Goal: Find specific page/section: Find specific page/section

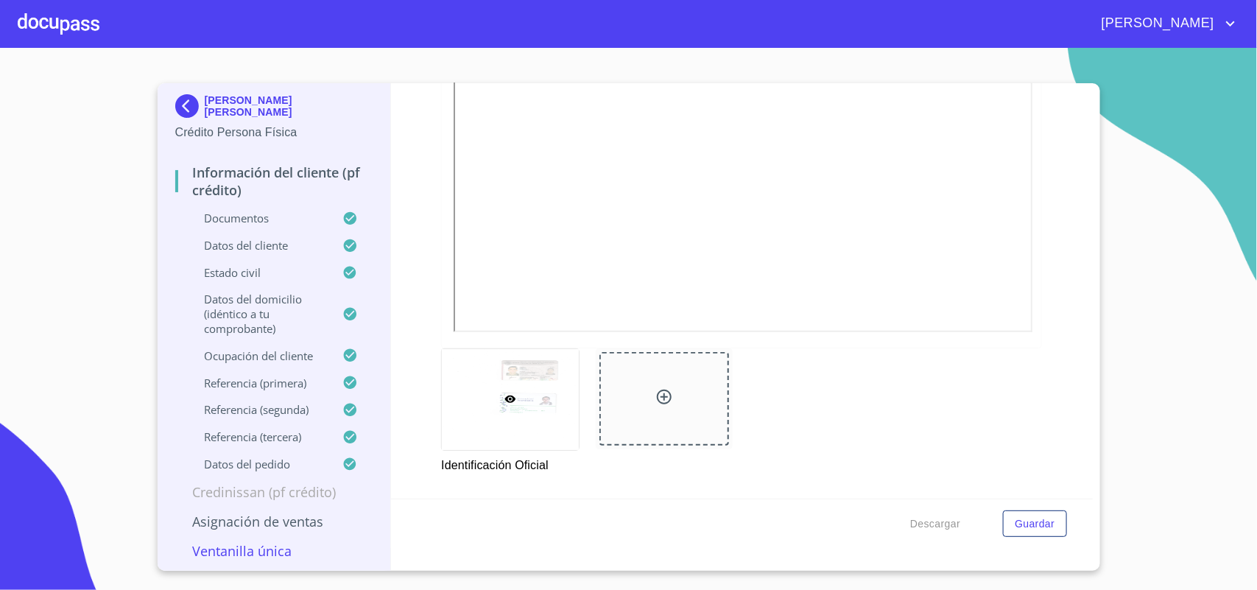
scroll to position [313, 0]
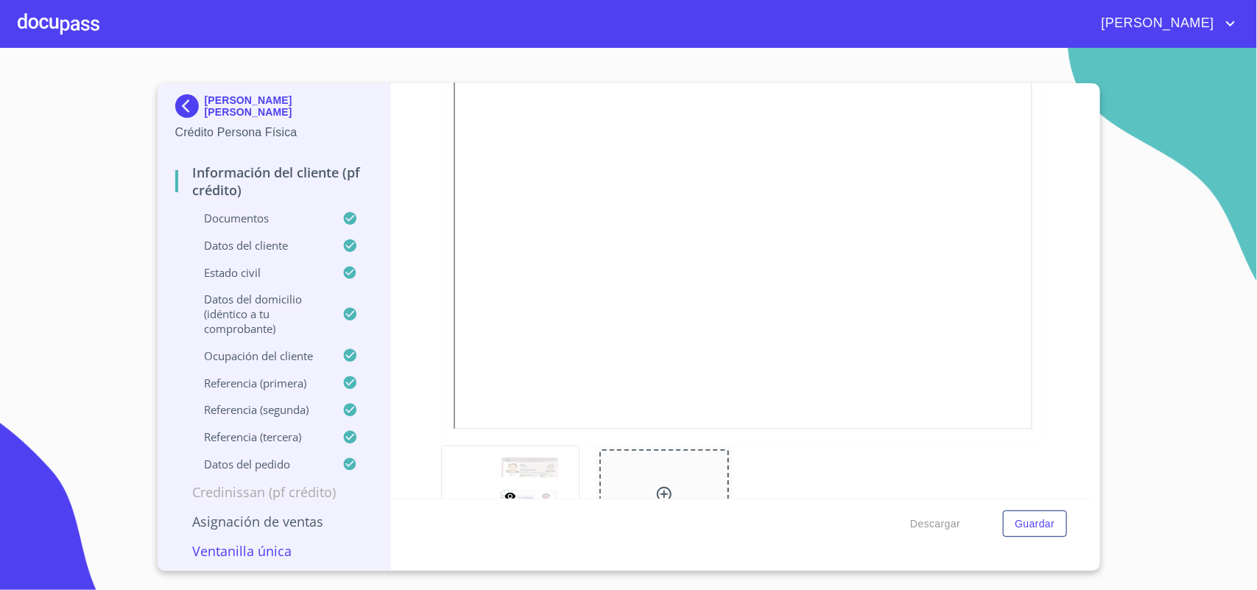
click at [74, 15] on div at bounding box center [59, 23] width 82 height 47
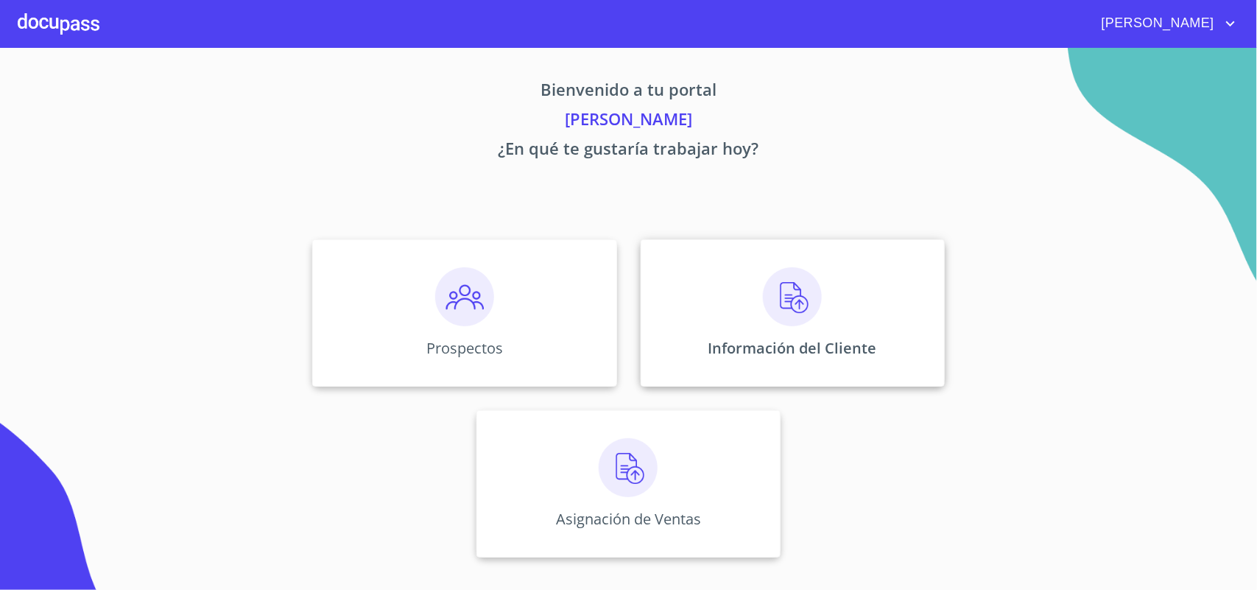
click at [720, 307] on div "Información del Cliente" at bounding box center [793, 312] width 304 height 147
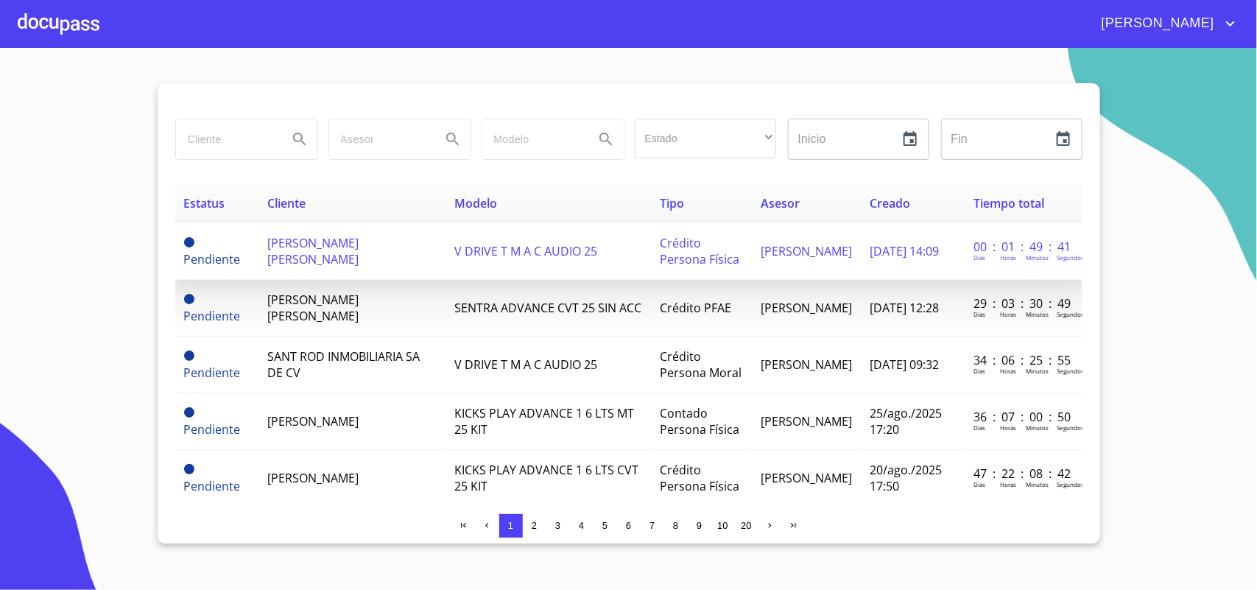
click at [333, 250] on span "[PERSON_NAME] [PERSON_NAME]" at bounding box center [312, 251] width 91 height 32
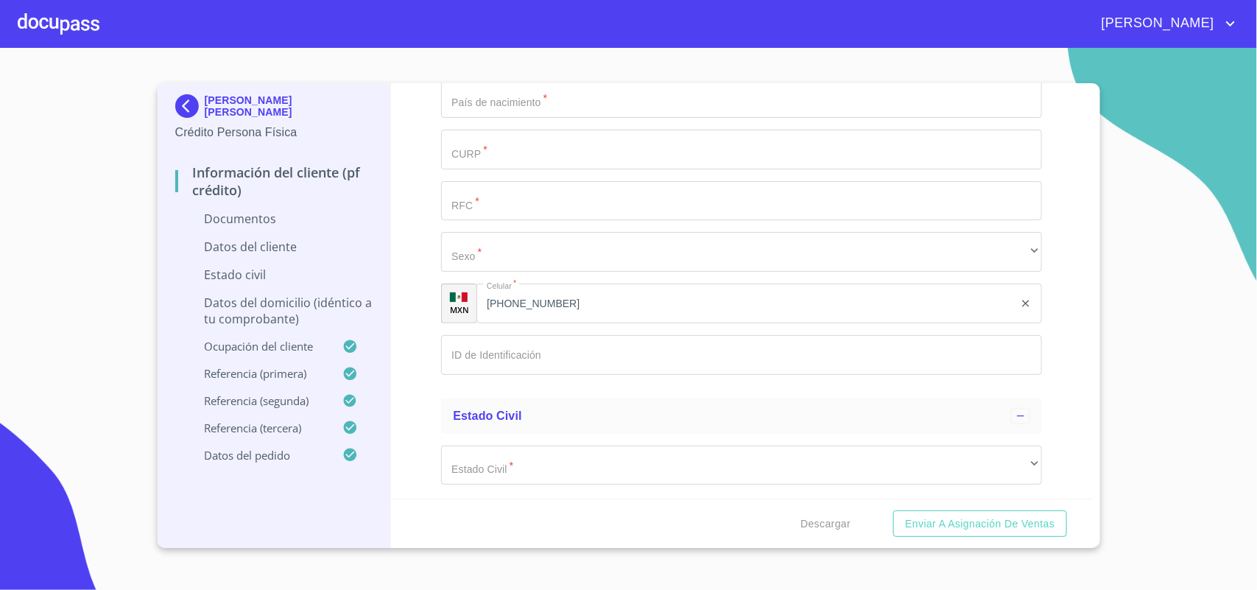
scroll to position [3053, 0]
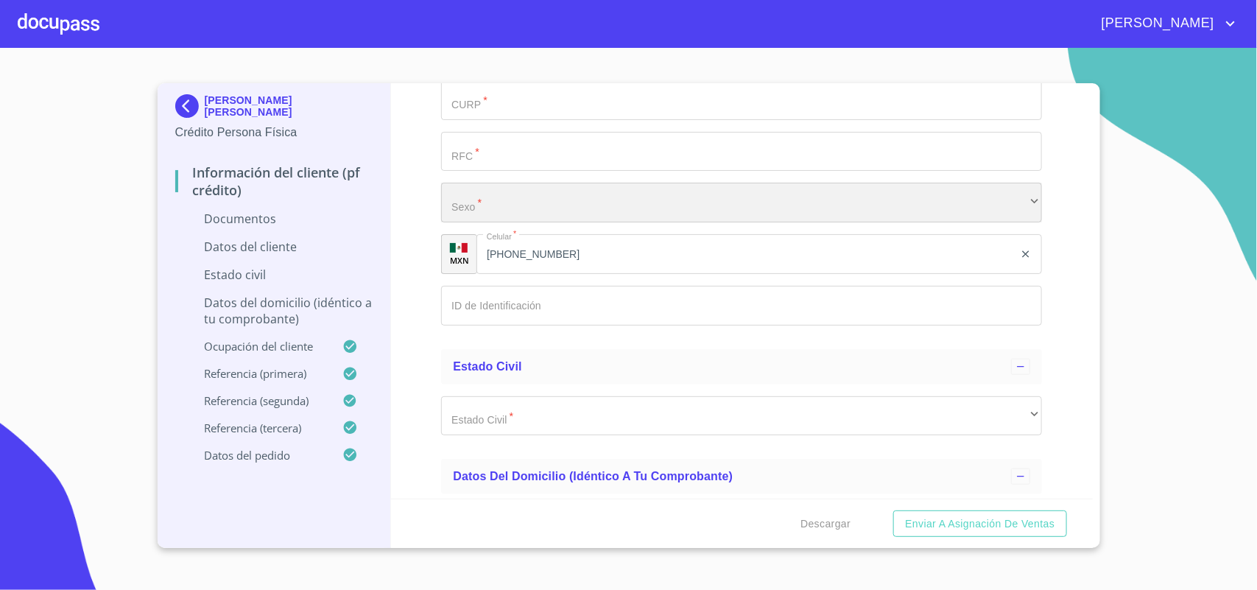
click at [477, 210] on div "​" at bounding box center [741, 203] width 601 height 40
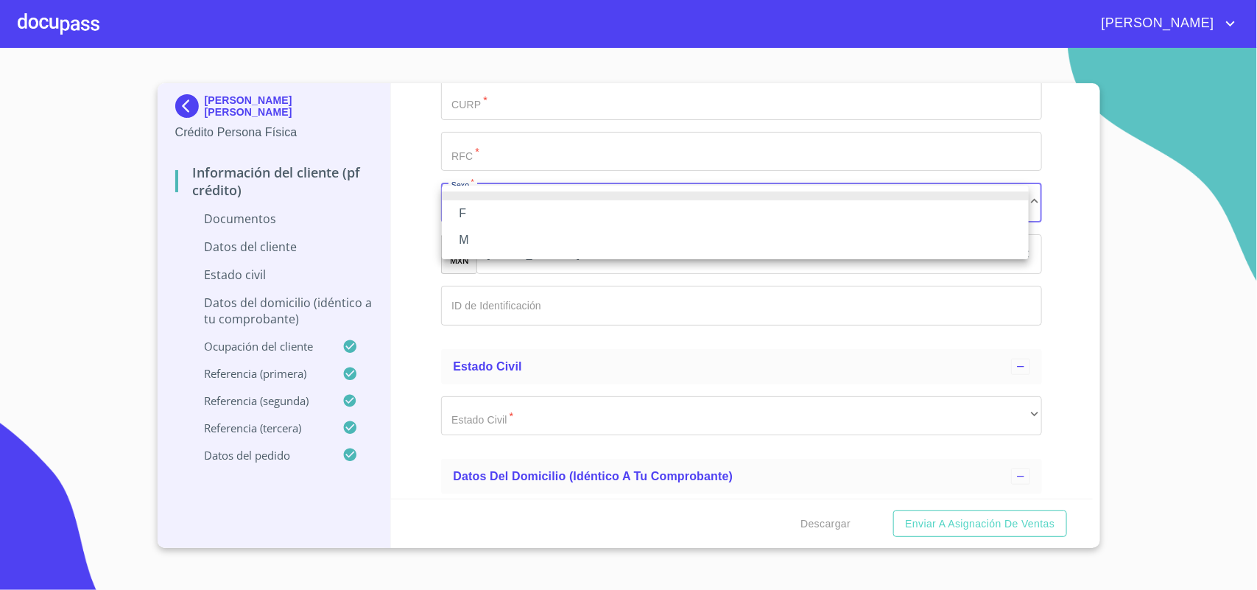
click at [80, 20] on div at bounding box center [628, 295] width 1257 height 590
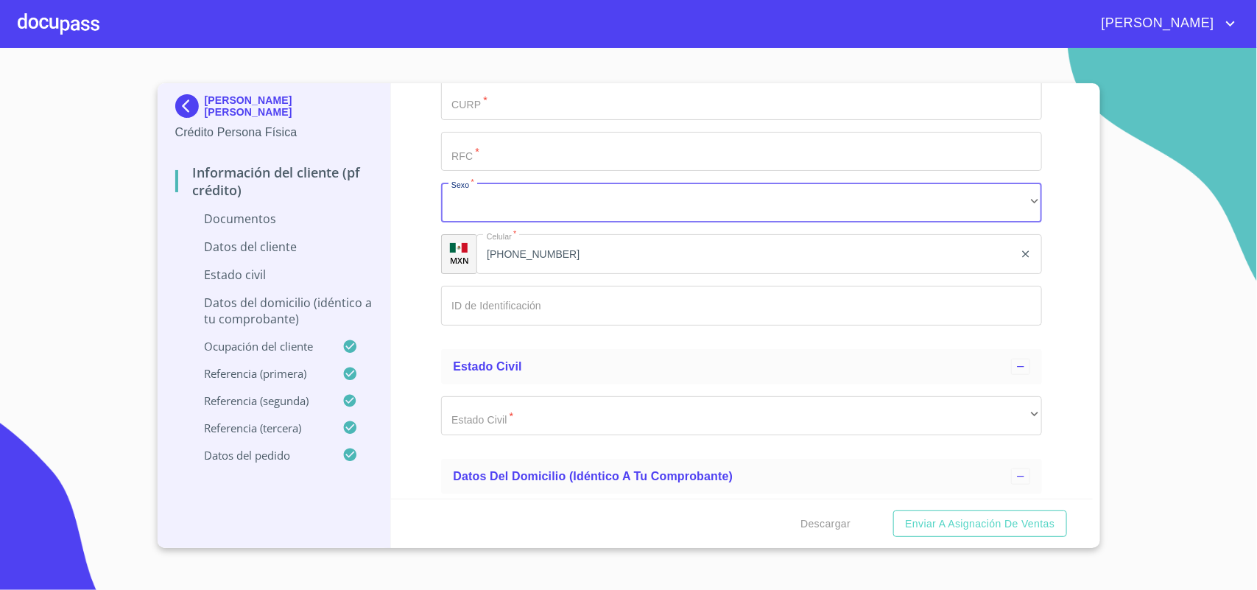
click at [60, 28] on div at bounding box center [59, 23] width 82 height 47
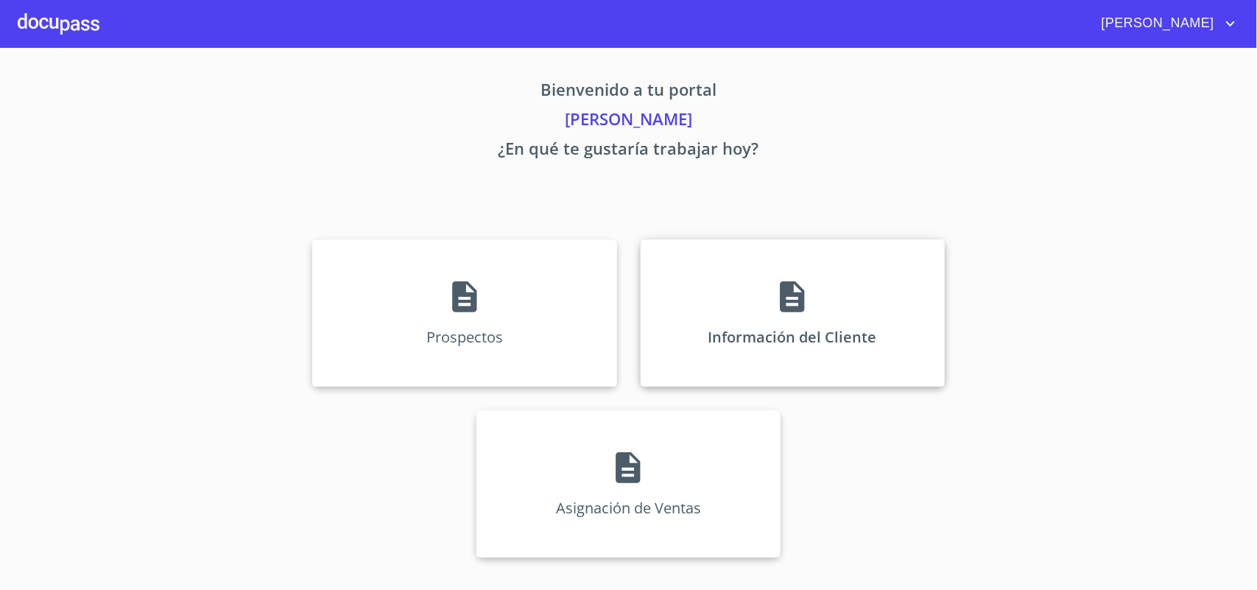
click at [798, 311] on icon at bounding box center [792, 296] width 24 height 31
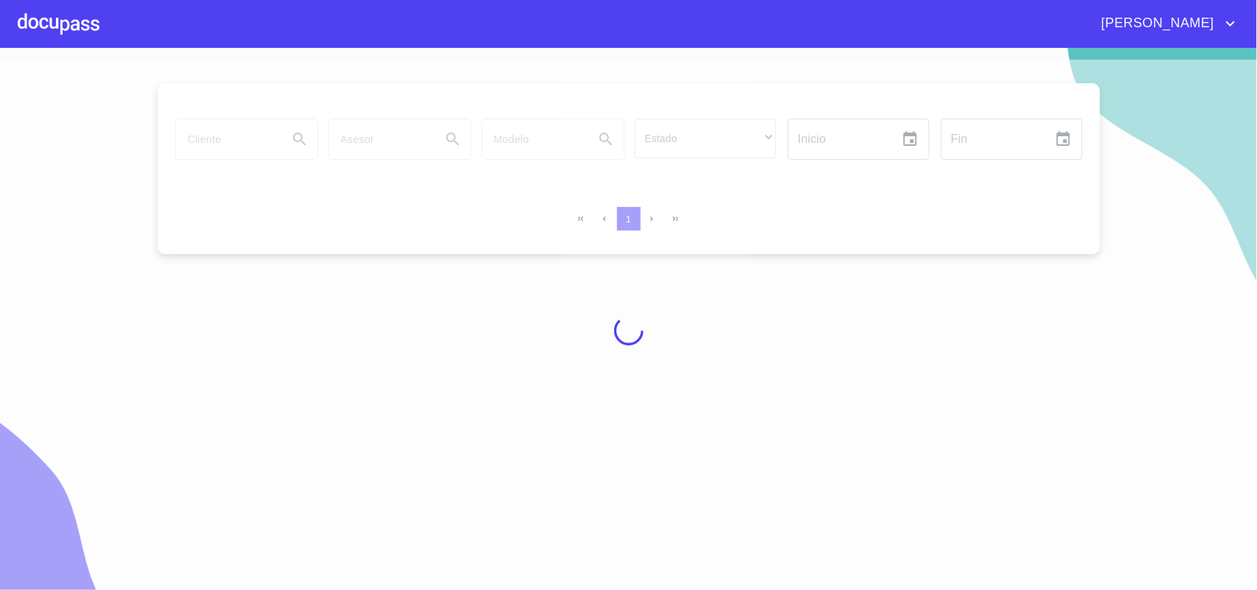
click at [234, 120] on div at bounding box center [628, 331] width 1257 height 542
click at [229, 133] on div at bounding box center [628, 331] width 1257 height 542
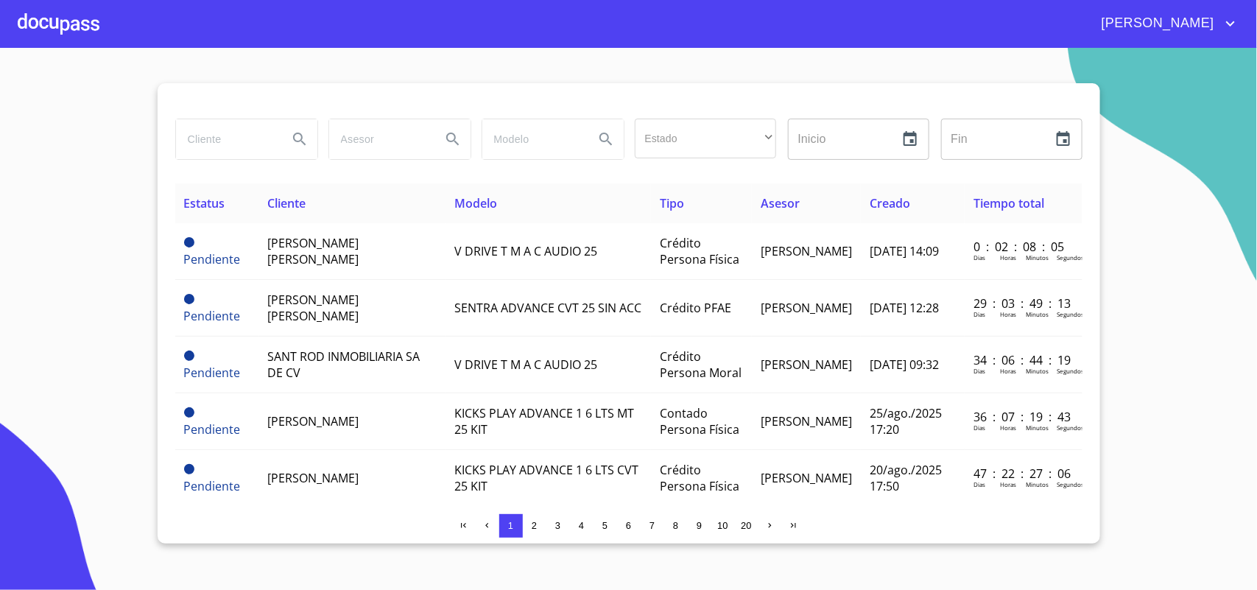
click at [230, 138] on input "search" at bounding box center [226, 139] width 100 height 40
type input "[DEMOGRAPHIC_DATA][PERSON_NAME]"
click at [298, 147] on icon "Search" at bounding box center [300, 139] width 18 height 18
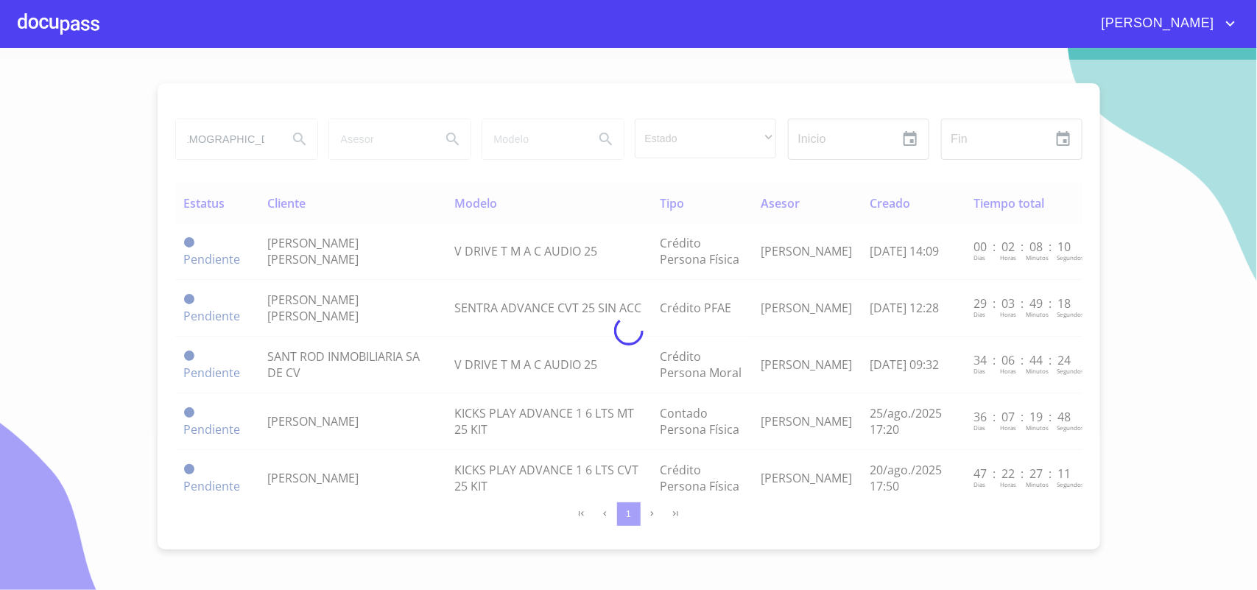
scroll to position [0, 0]
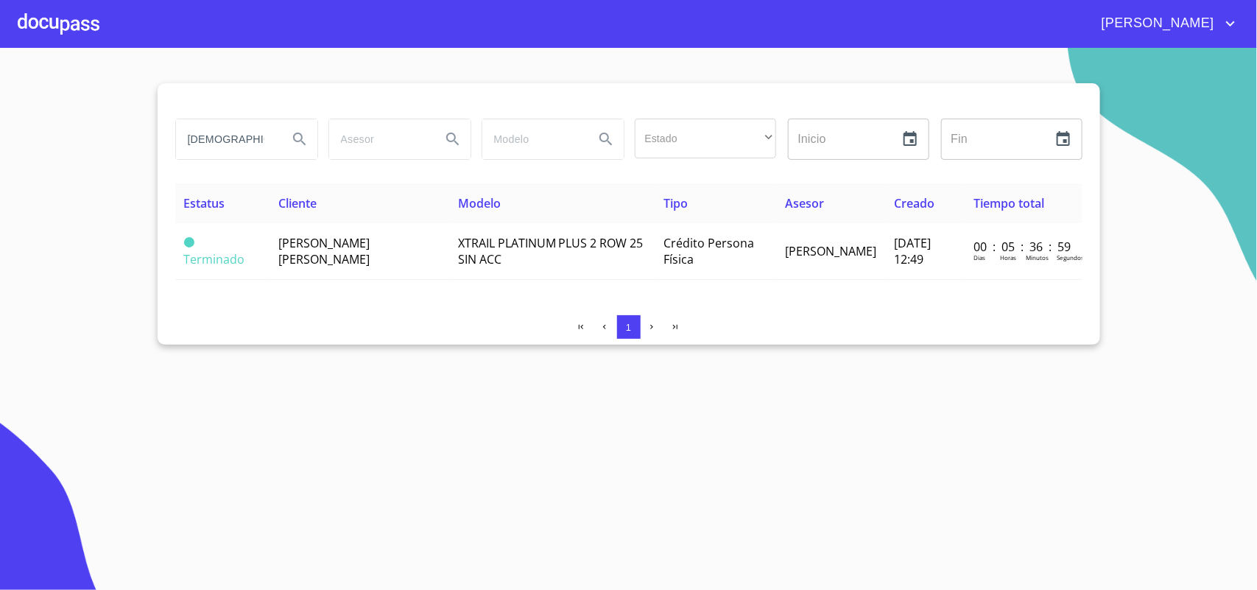
click at [82, 30] on div at bounding box center [59, 23] width 82 height 47
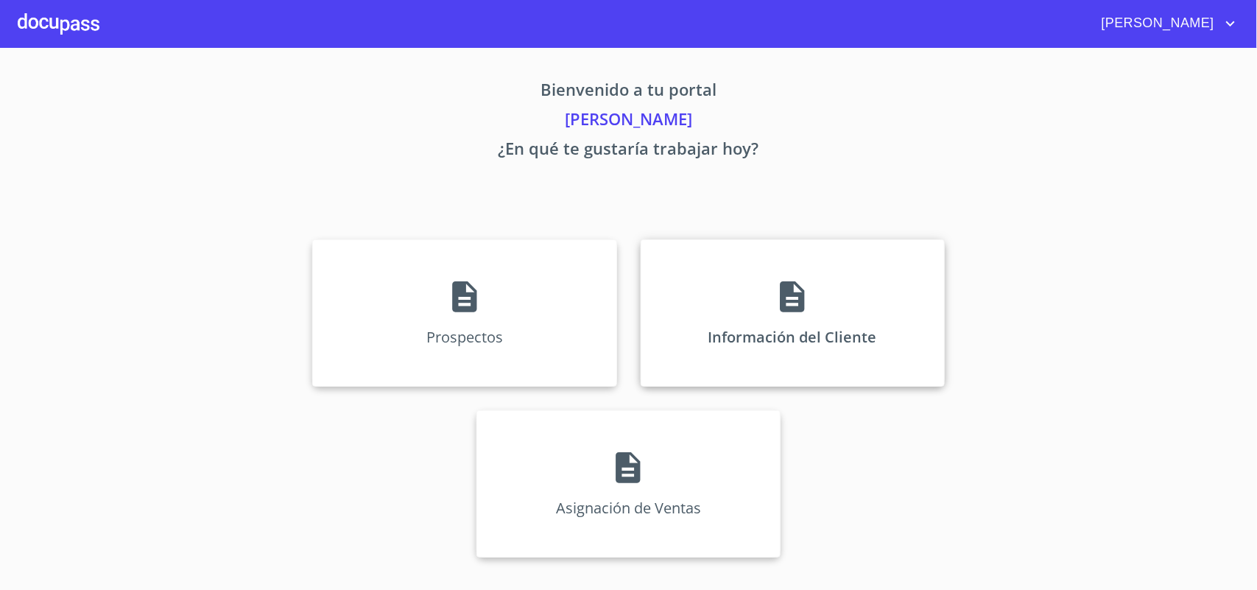
click at [753, 303] on div "Información del Cliente" at bounding box center [793, 312] width 304 height 147
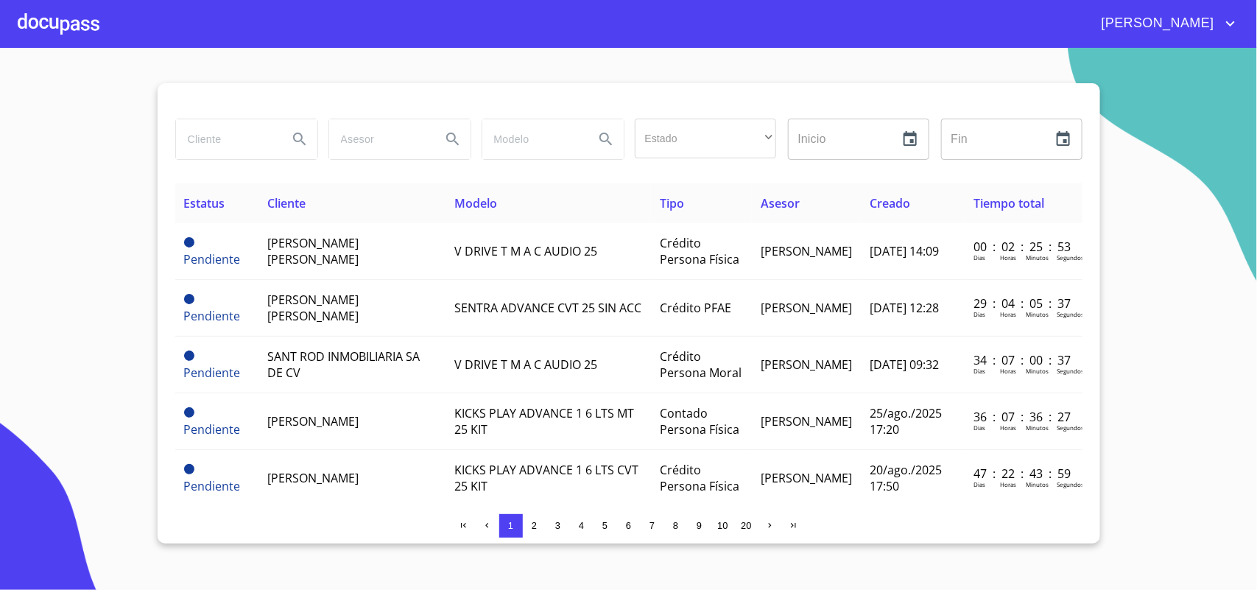
click at [233, 134] on input "search" at bounding box center [226, 139] width 100 height 40
type input "[PERSON_NAME]"
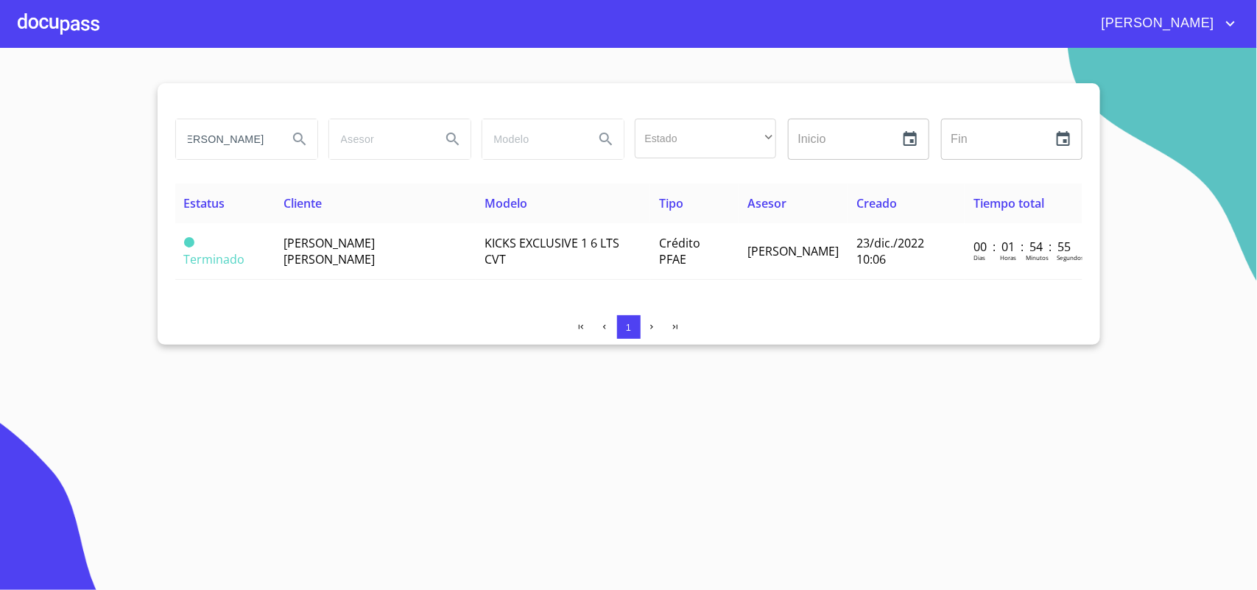
scroll to position [0, 0]
click at [406, 219] on th "Cliente" at bounding box center [375, 203] width 201 height 40
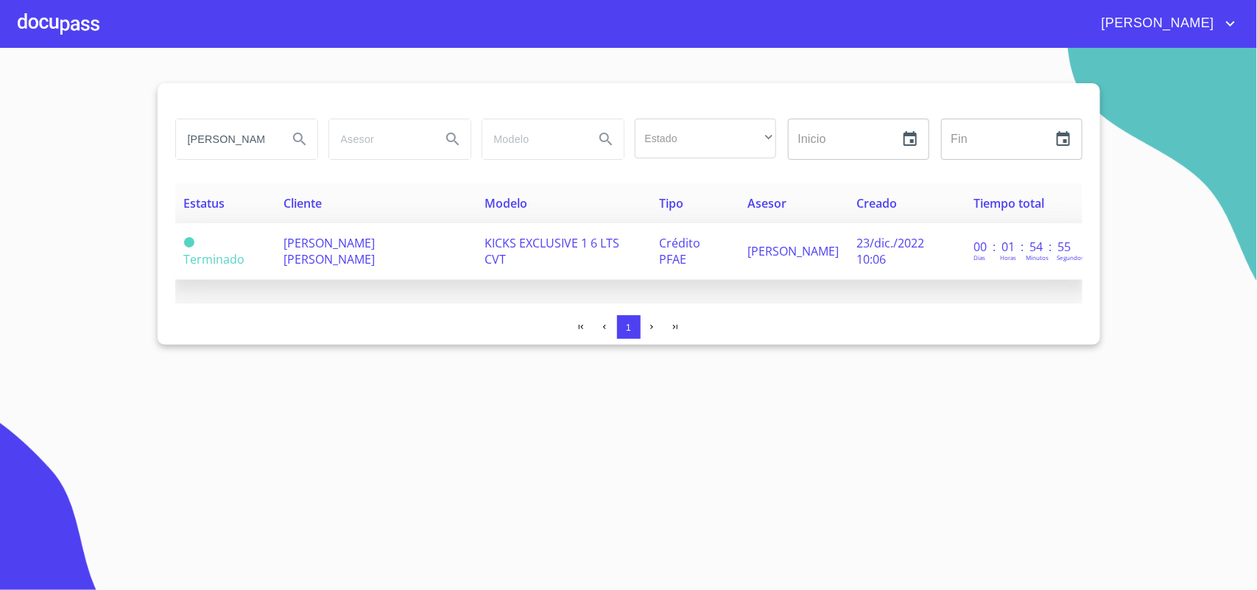
click at [375, 241] on span "[PERSON_NAME] [PERSON_NAME]" at bounding box center [329, 251] width 91 height 32
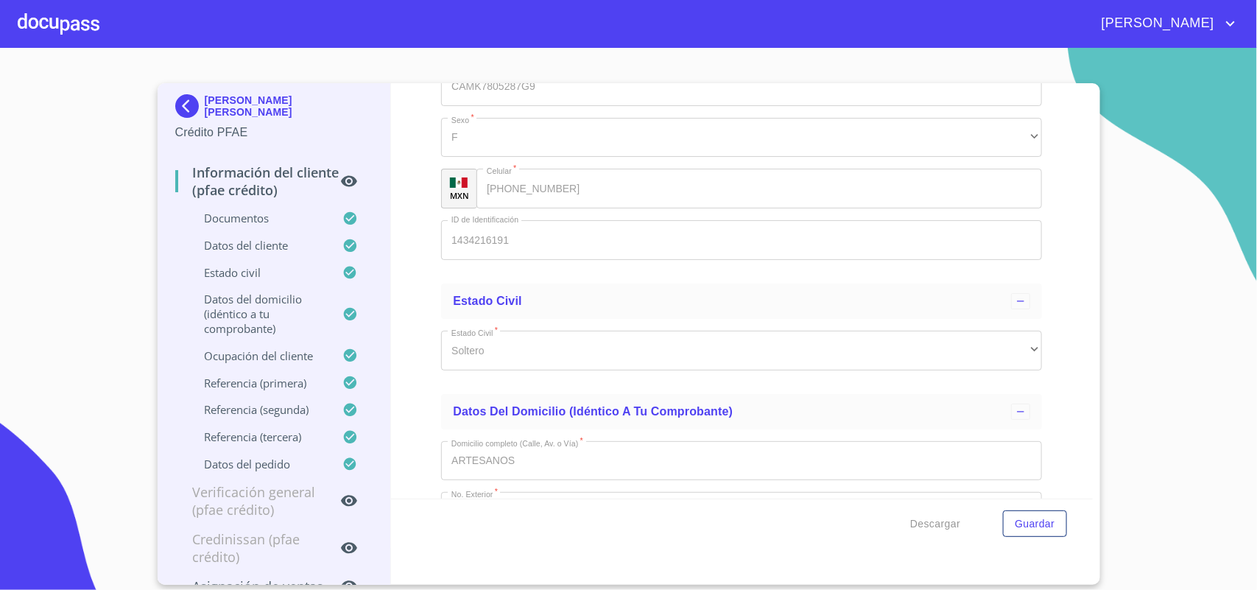
scroll to position [4968, 0]
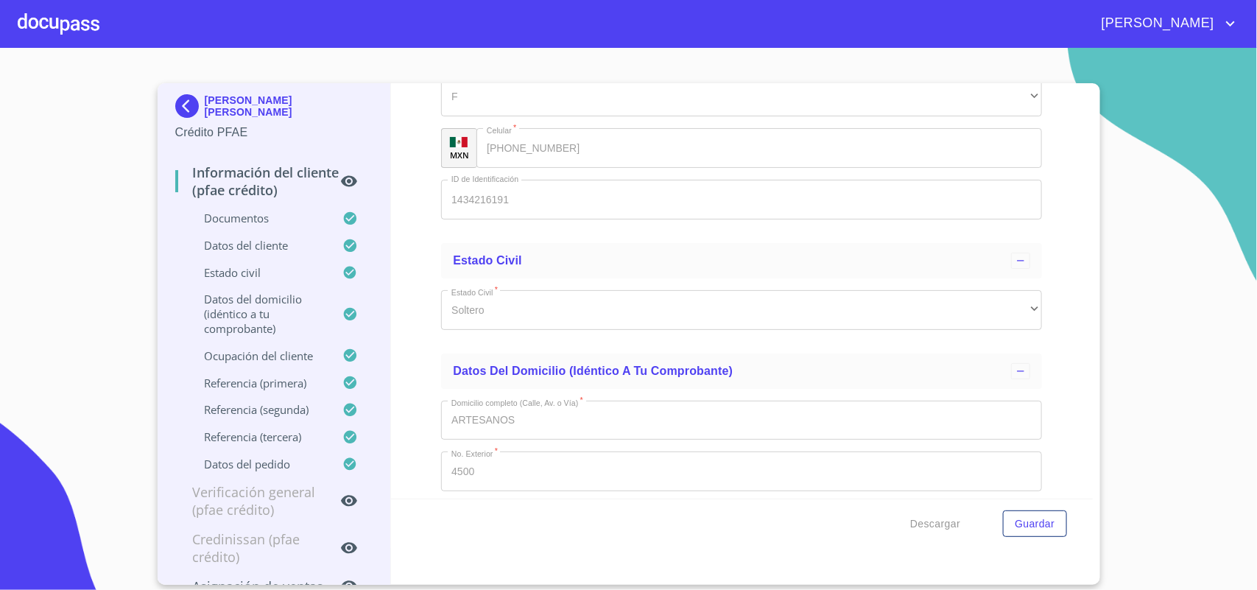
click at [26, 16] on div at bounding box center [59, 23] width 82 height 47
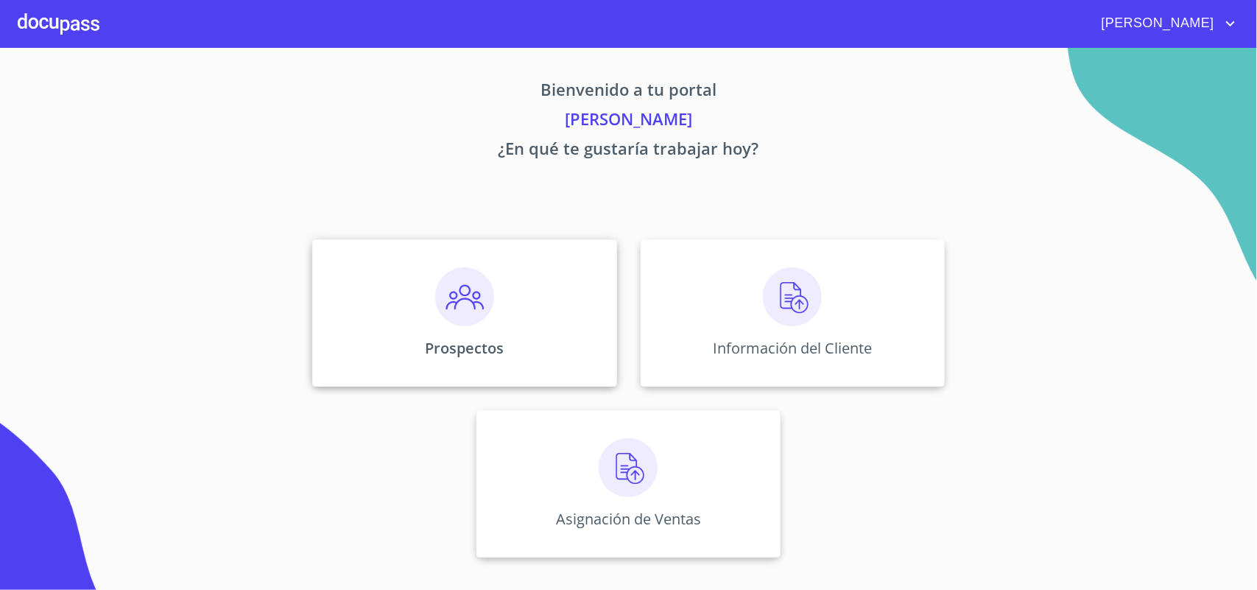
click at [462, 334] on div "Prospectos" at bounding box center [464, 312] width 304 height 147
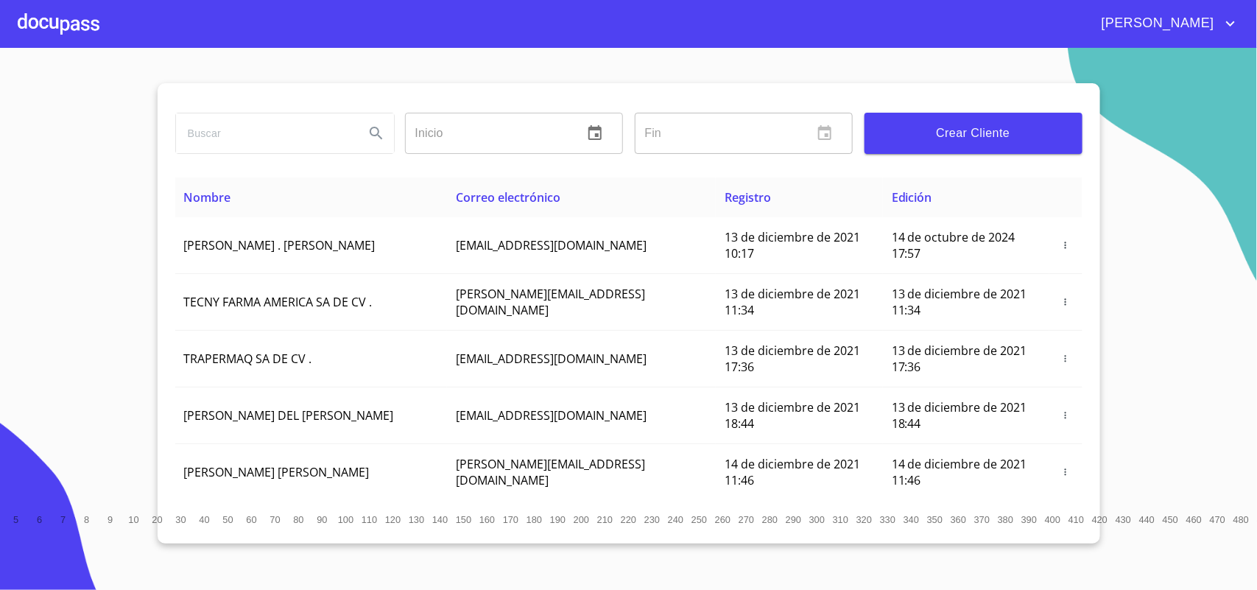
click at [329, 126] on input "search" at bounding box center [264, 133] width 177 height 40
type input "[PERSON_NAME]"
